Goal: Task Accomplishment & Management: Manage account settings

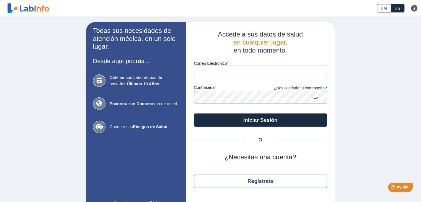
click at [209, 71] on input "Correo Electronico" at bounding box center [260, 72] width 133 height 12
type input "[EMAIL_ADDRESS]"
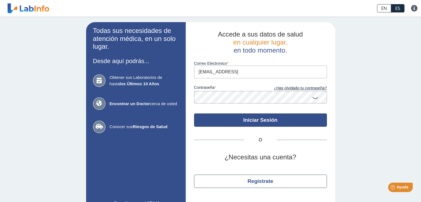
click at [260, 119] on button "Iniciar Sesión" at bounding box center [260, 119] width 133 height 13
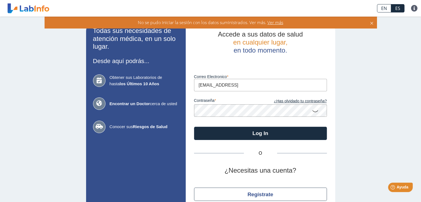
drag, startPoint x: 208, startPoint y: 124, endPoint x: 302, endPoint y: 77, distance: 105.3
click at [302, 77] on label "Correo Electronico" at bounding box center [260, 76] width 133 height 4
click at [302, 79] on input "[EMAIL_ADDRESS]" at bounding box center [260, 85] width 133 height 12
click at [302, 77] on label "Correo Electronico" at bounding box center [260, 76] width 133 height 4
click at [302, 79] on input "[EMAIL_ADDRESS]" at bounding box center [260, 85] width 133 height 12
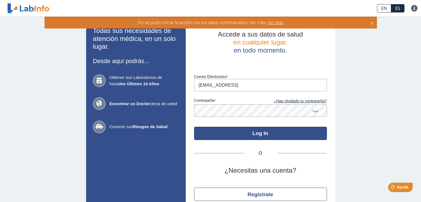
click at [258, 135] on button "Log In" at bounding box center [260, 133] width 133 height 13
click at [258, 130] on button "Log In" at bounding box center [260, 133] width 133 height 13
click at [259, 135] on button "Log In" at bounding box center [260, 133] width 133 height 13
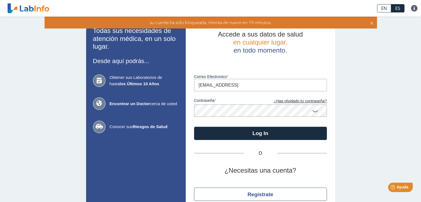
click at [367, 88] on div "Todas sus necesidades de atención médica, en un solo lugar. Desde aquí podrás..…" at bounding box center [210, 122] width 421 height 211
click at [393, 120] on div "Todas sus necesidades de atención médica, en un solo lugar. Desde aquí podrás..…" at bounding box center [210, 122] width 421 height 211
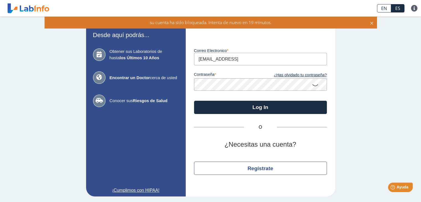
click at [397, 118] on div "Todas sus necesidades de atención médica, en un solo lugar. Desde aquí podrás..…" at bounding box center [210, 96] width 421 height 211
click at [371, 24] on icon at bounding box center [372, 22] width 4 height 6
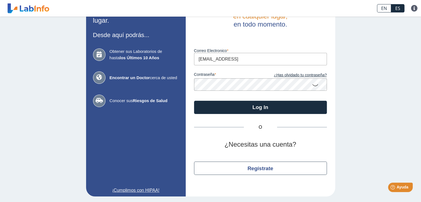
click at [313, 84] on icon at bounding box center [315, 84] width 7 height 11
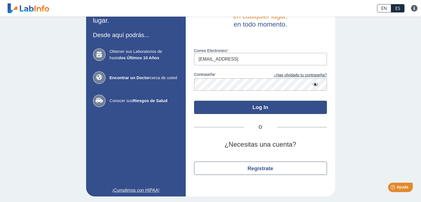
click at [265, 108] on button "Log In" at bounding box center [260, 107] width 133 height 13
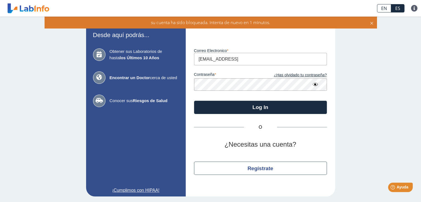
click at [374, 22] on div "su cuenta ha sido bloqueada. Intenta de nuevo en 1 minutos." at bounding box center [211, 23] width 332 height 12
click at [369, 27] on div "su cuenta ha sido bloqueada. Intenta de nuevo en 1 minutos." at bounding box center [211, 23] width 332 height 12
drag, startPoint x: 369, startPoint y: 27, endPoint x: 370, endPoint y: 23, distance: 4.3
click at [370, 23] on div "su cuenta ha sido bloqueada. Intenta de nuevo en 1 minutos." at bounding box center [211, 23] width 332 height 12
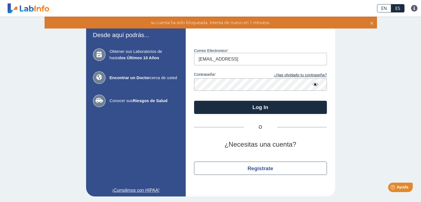
click at [370, 23] on icon at bounding box center [372, 22] width 4 height 6
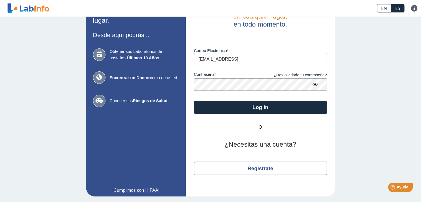
click at [370, 23] on ion-app "EN ES Preguntas Frecuentes Política de privacidad EN ES Preguntas Frecuentes Po…" at bounding box center [210, 101] width 421 height 202
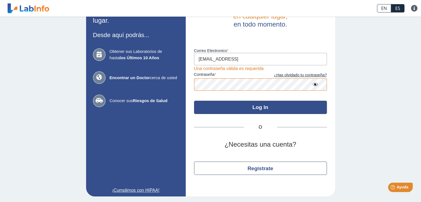
click at [249, 107] on button "Log In" at bounding box center [260, 107] width 133 height 13
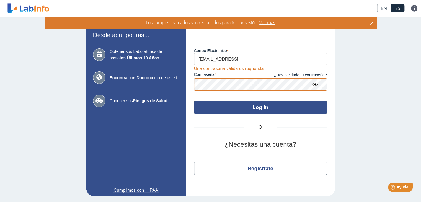
click at [249, 107] on button "Log In" at bounding box center [260, 107] width 133 height 13
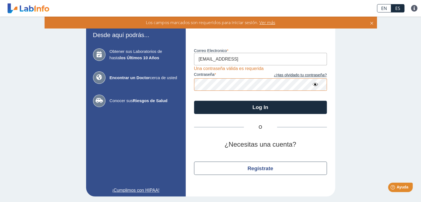
click at [97, 54] on icon at bounding box center [99, 54] width 12 height 12
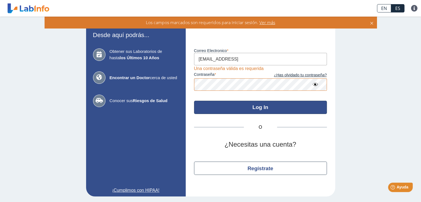
click at [250, 105] on button "Log In" at bounding box center [260, 107] width 133 height 13
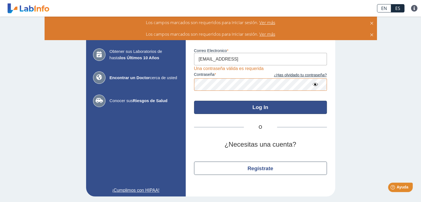
click at [250, 105] on button "Log In" at bounding box center [260, 107] width 133 height 13
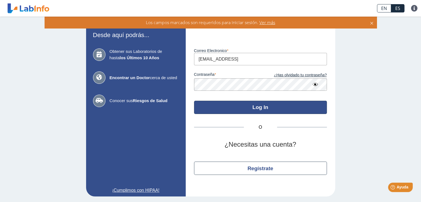
click at [257, 108] on button "Log In" at bounding box center [260, 107] width 133 height 13
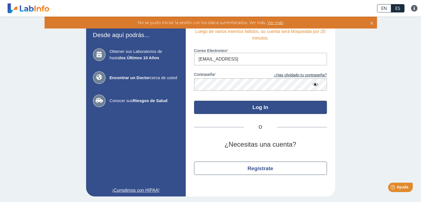
click at [251, 109] on button "Log In" at bounding box center [260, 107] width 133 height 13
